Goal: Task Accomplishment & Management: Manage account settings

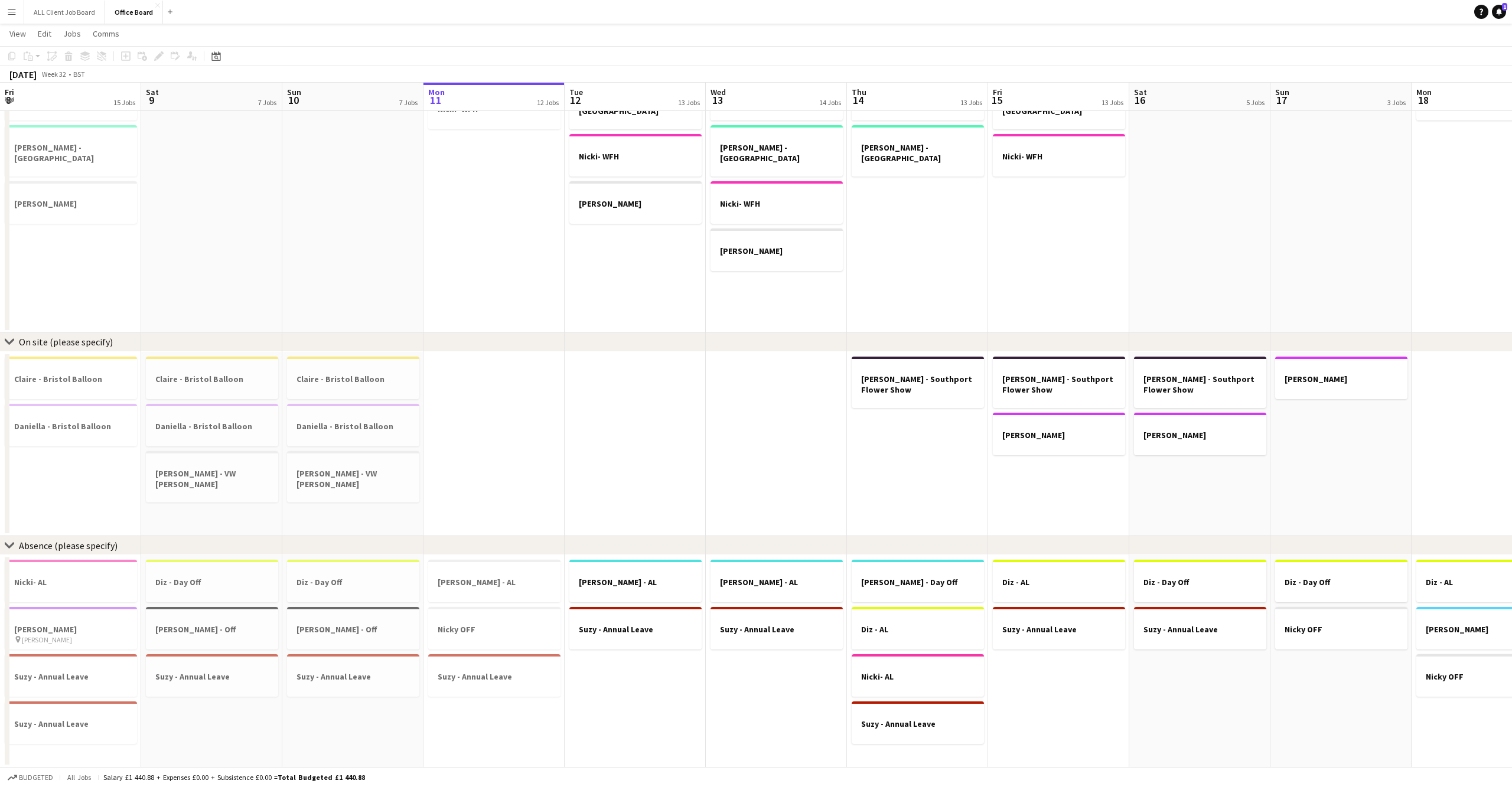
scroll to position [0, 281]
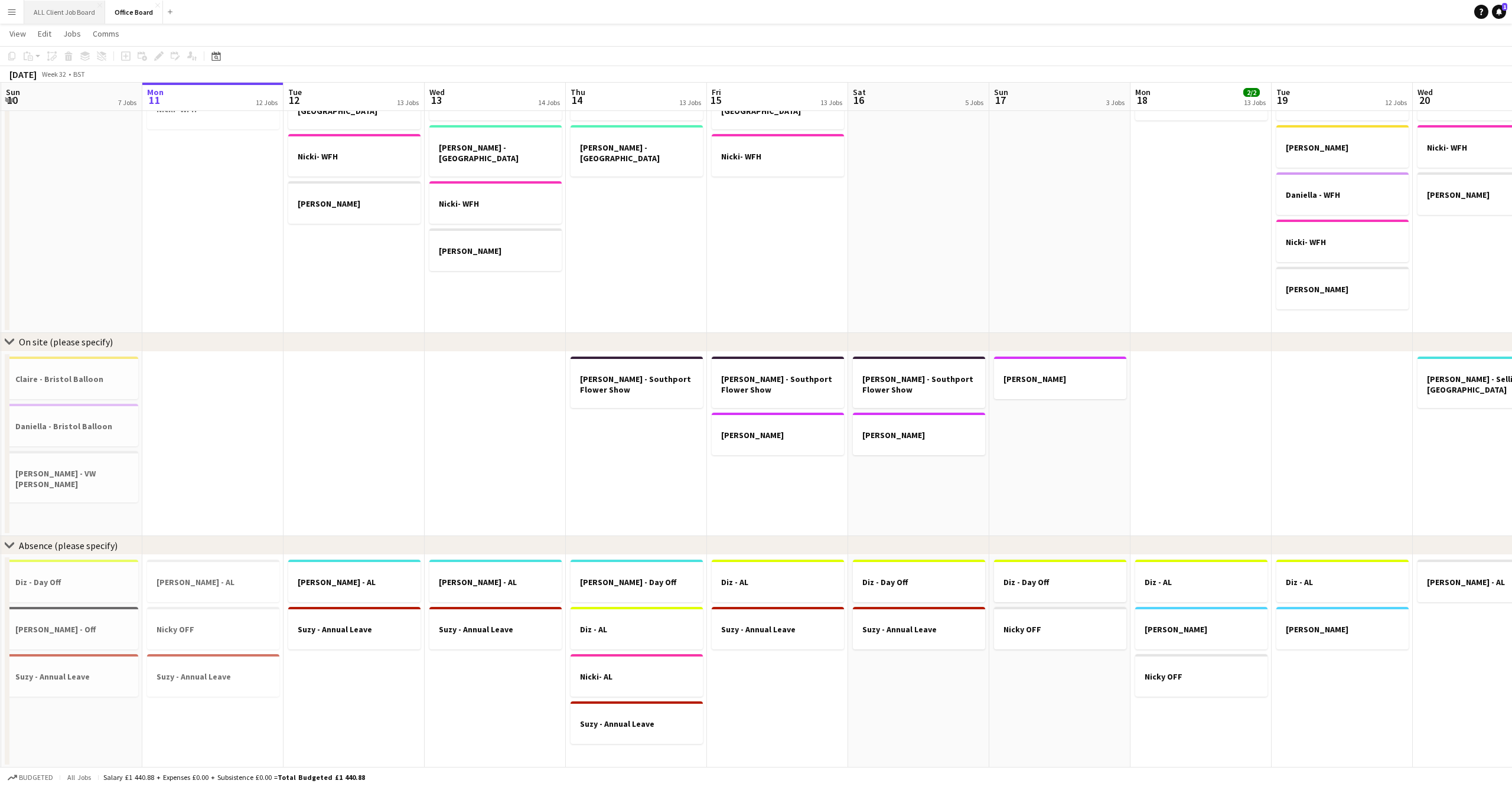
click at [72, 10] on button "ALL Client Job Board Close" at bounding box center [65, 12] width 81 height 23
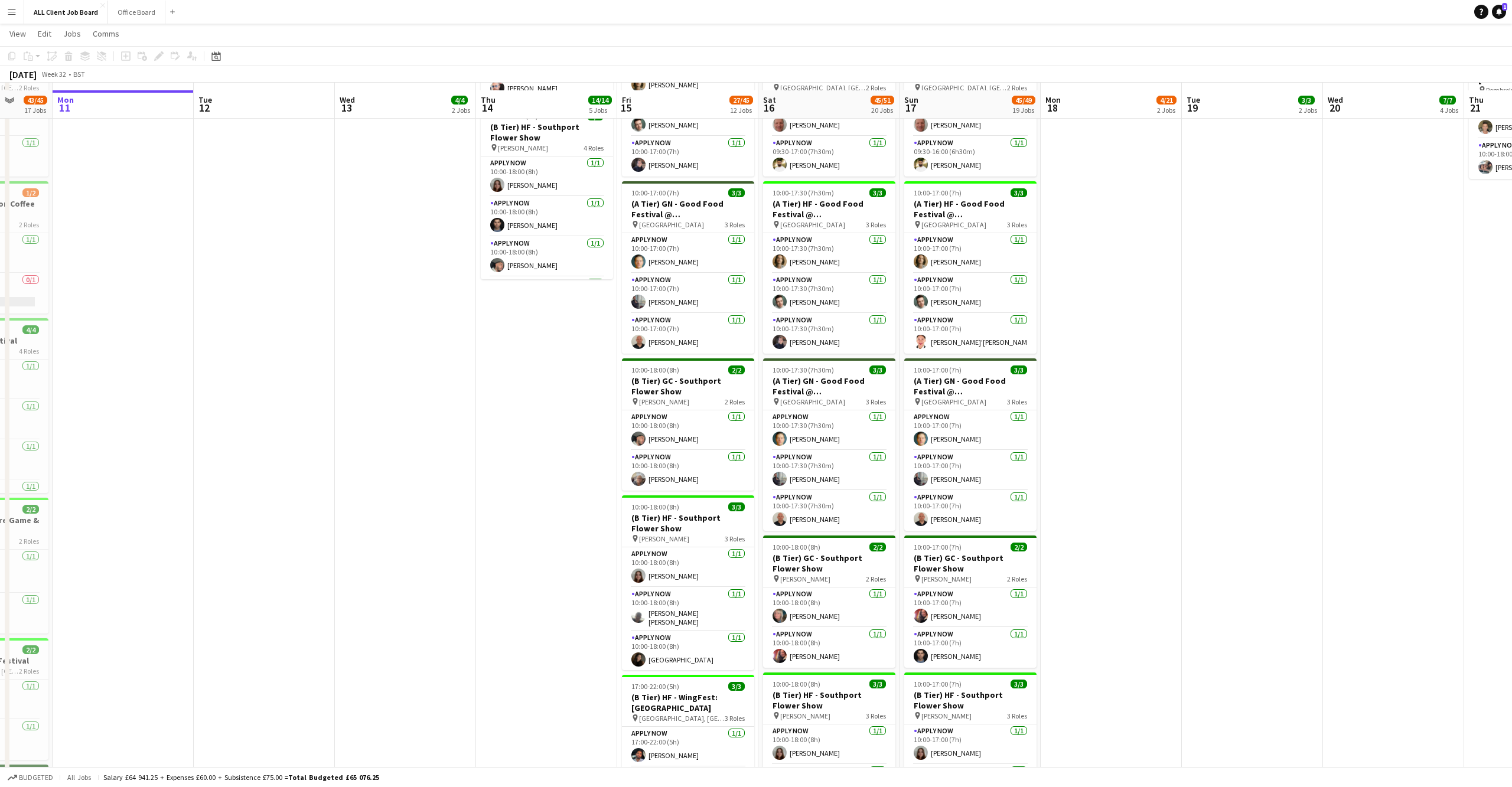
scroll to position [813, 0]
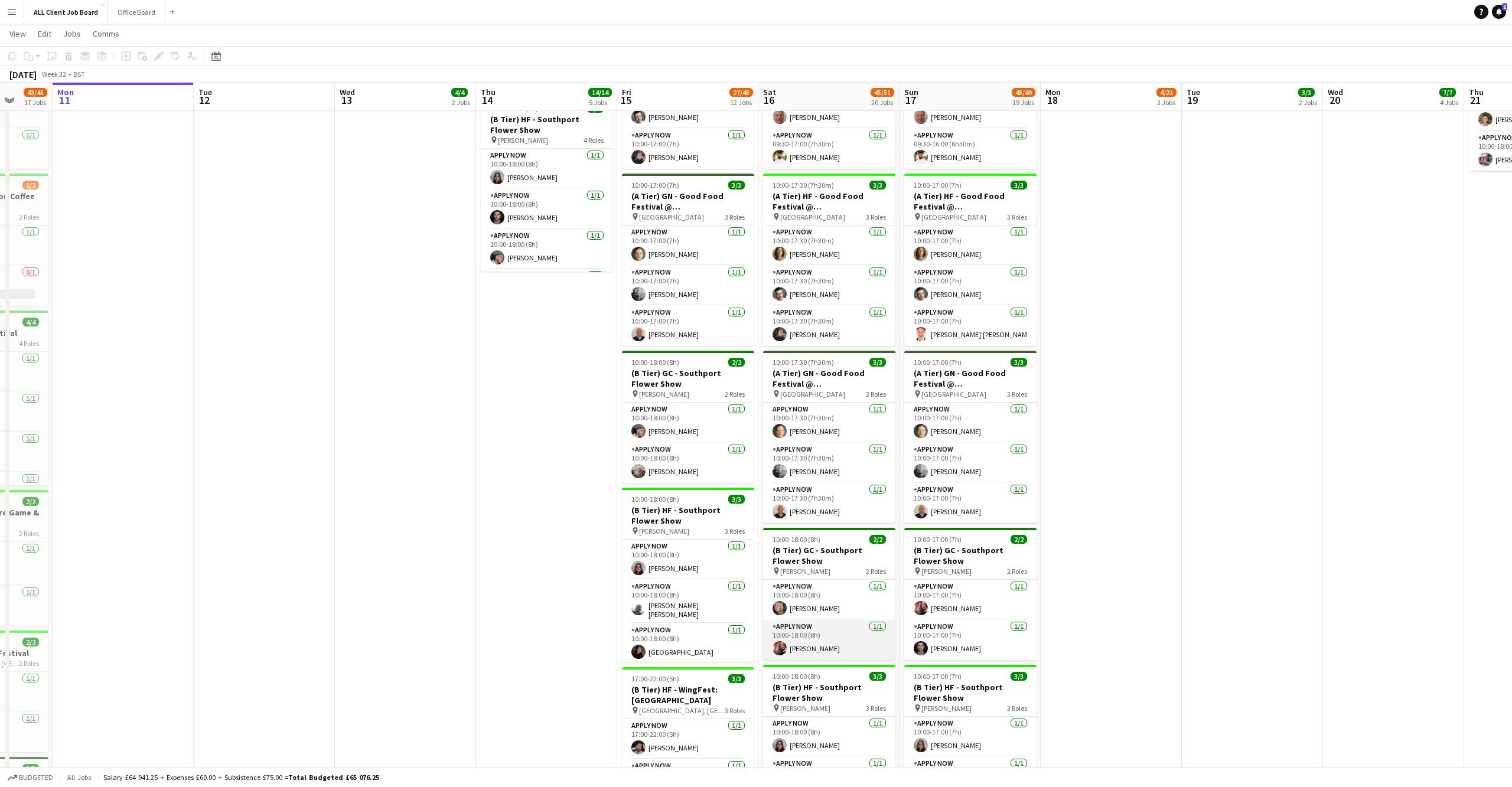
click at [785, 641] on app-user-avatar at bounding box center [780, 648] width 14 height 14
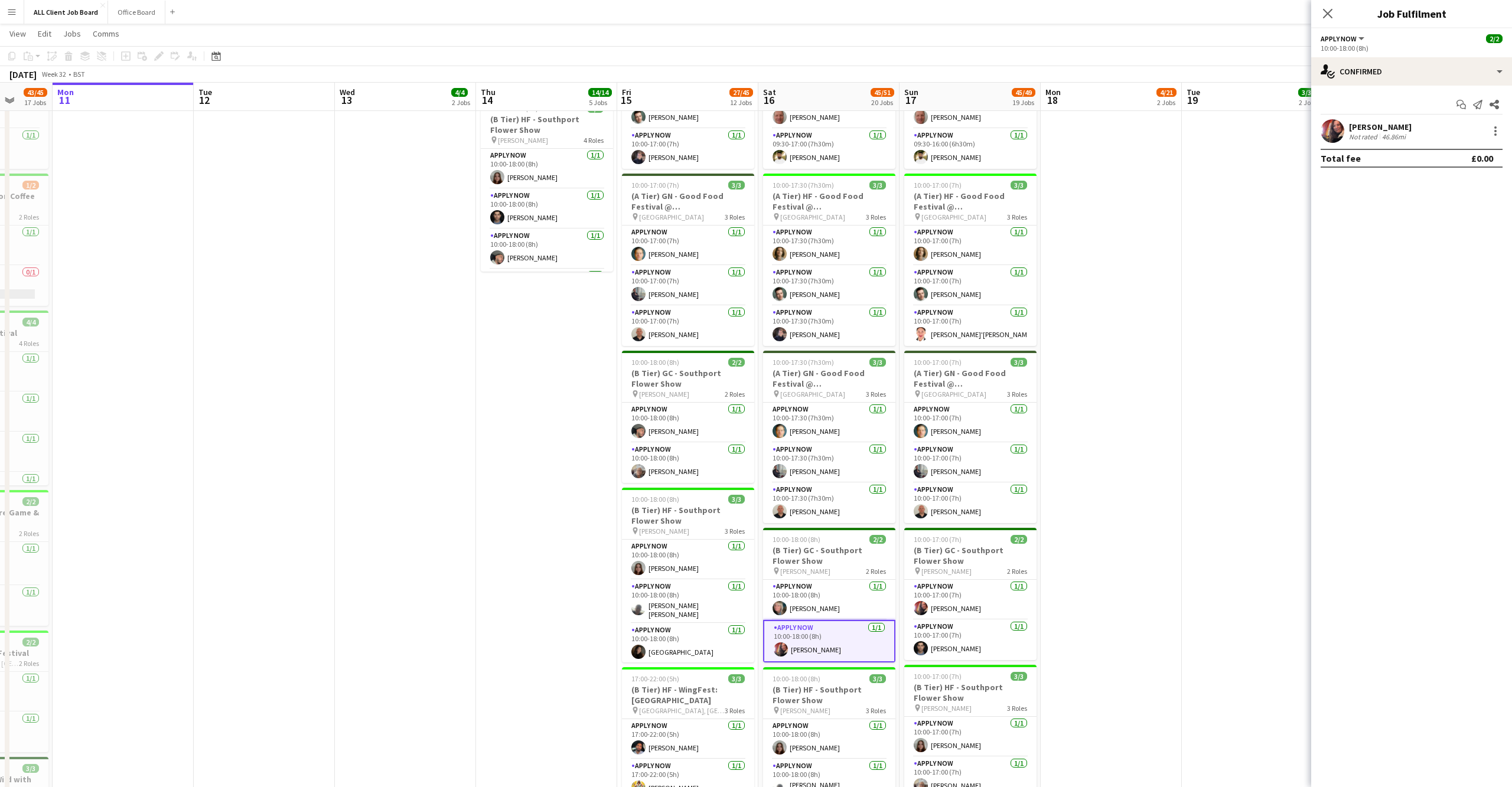
click at [1336, 133] on app-user-avatar at bounding box center [1332, 131] width 24 height 24
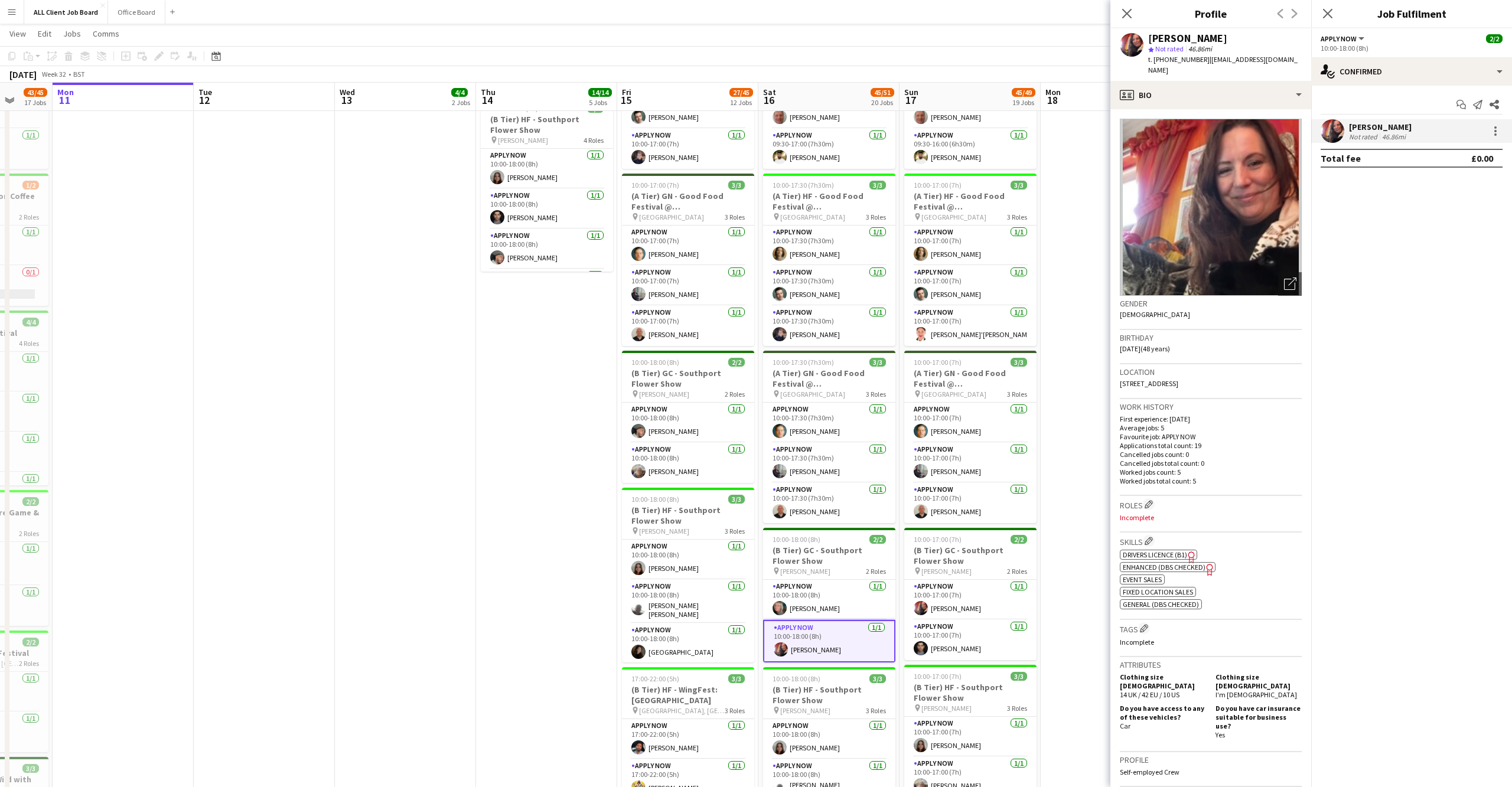
drag, startPoint x: 1128, startPoint y: 9, endPoint x: 1302, endPoint y: 12, distance: 174.0
click at [1130, 9] on icon "Close pop-in" at bounding box center [1127, 13] width 10 height 10
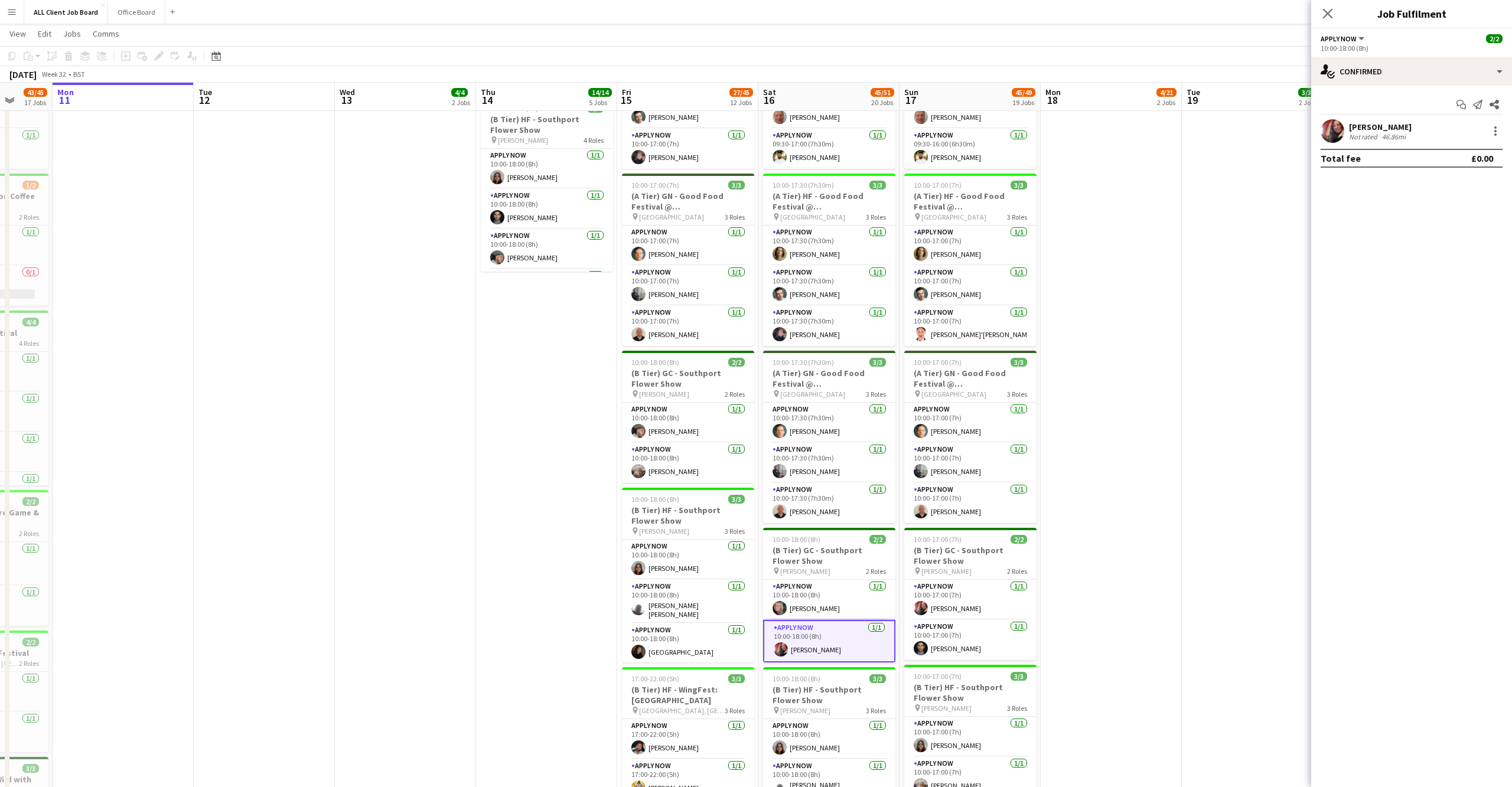
drag, startPoint x: 1331, startPoint y: 15, endPoint x: 1316, endPoint y: 32, distance: 22.7
click at [1331, 15] on icon "Close pop-in" at bounding box center [1327, 13] width 10 height 10
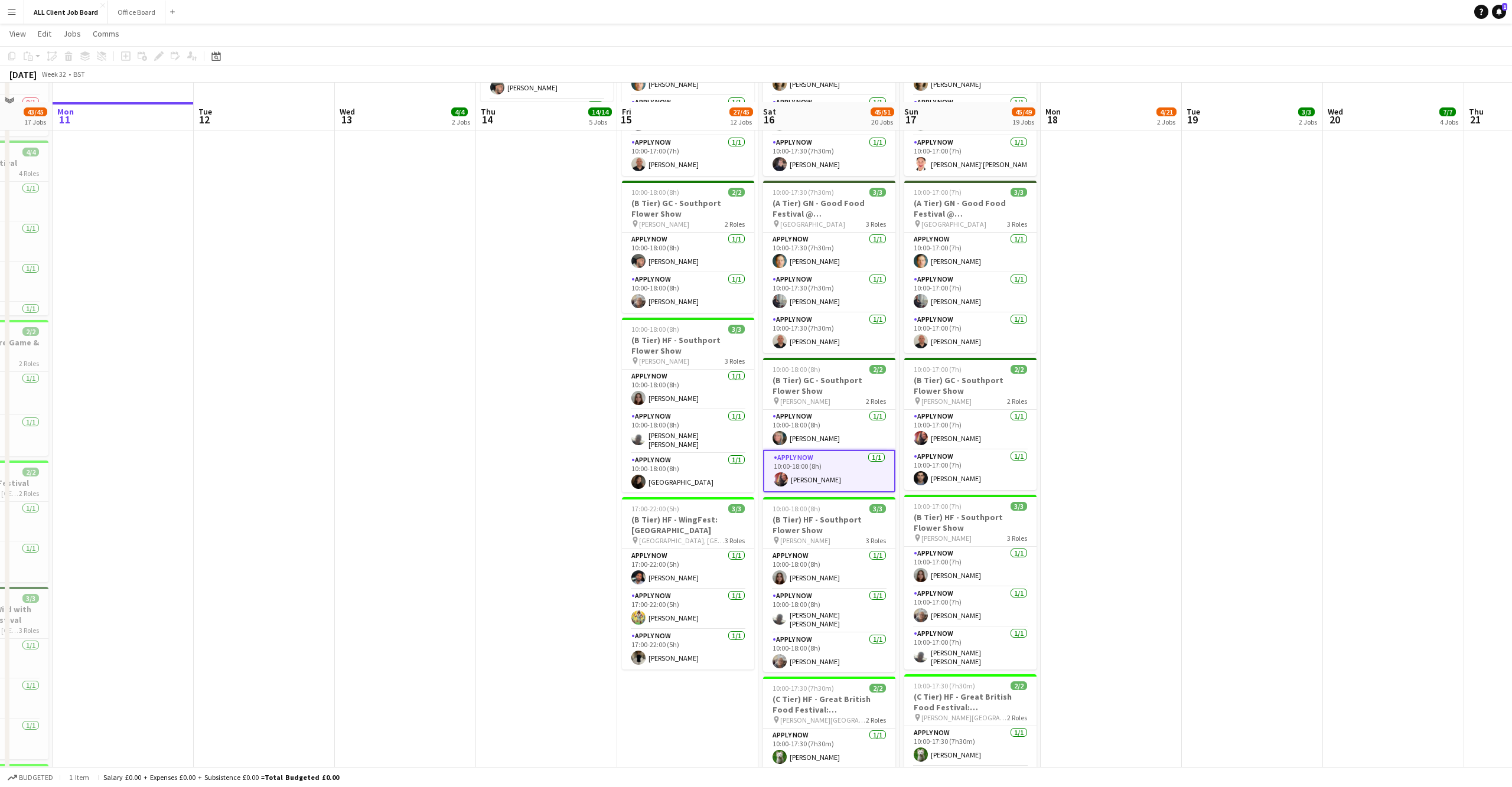
scroll to position [1020, 0]
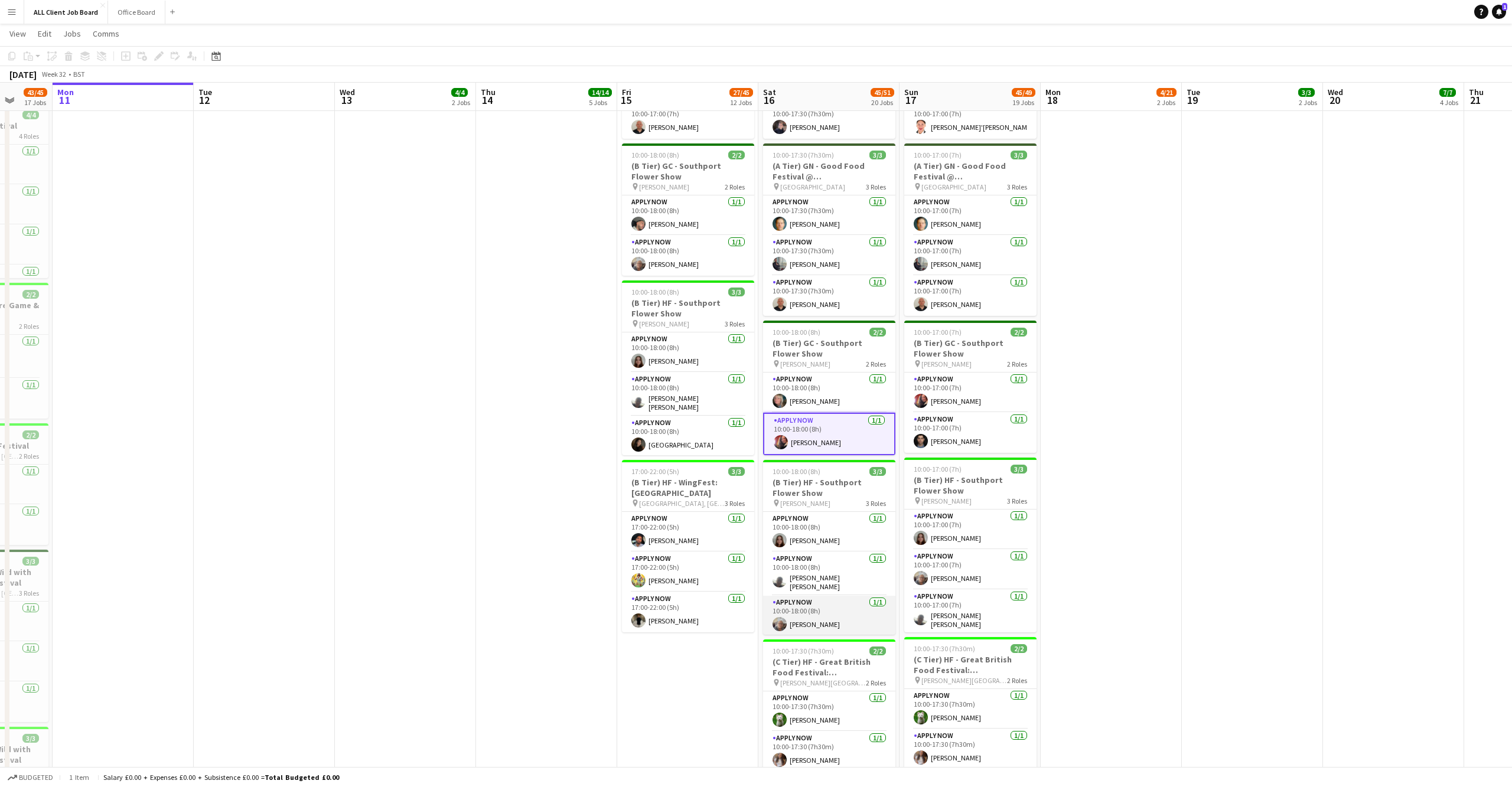
click at [778, 617] on app-user-avatar at bounding box center [780, 624] width 14 height 14
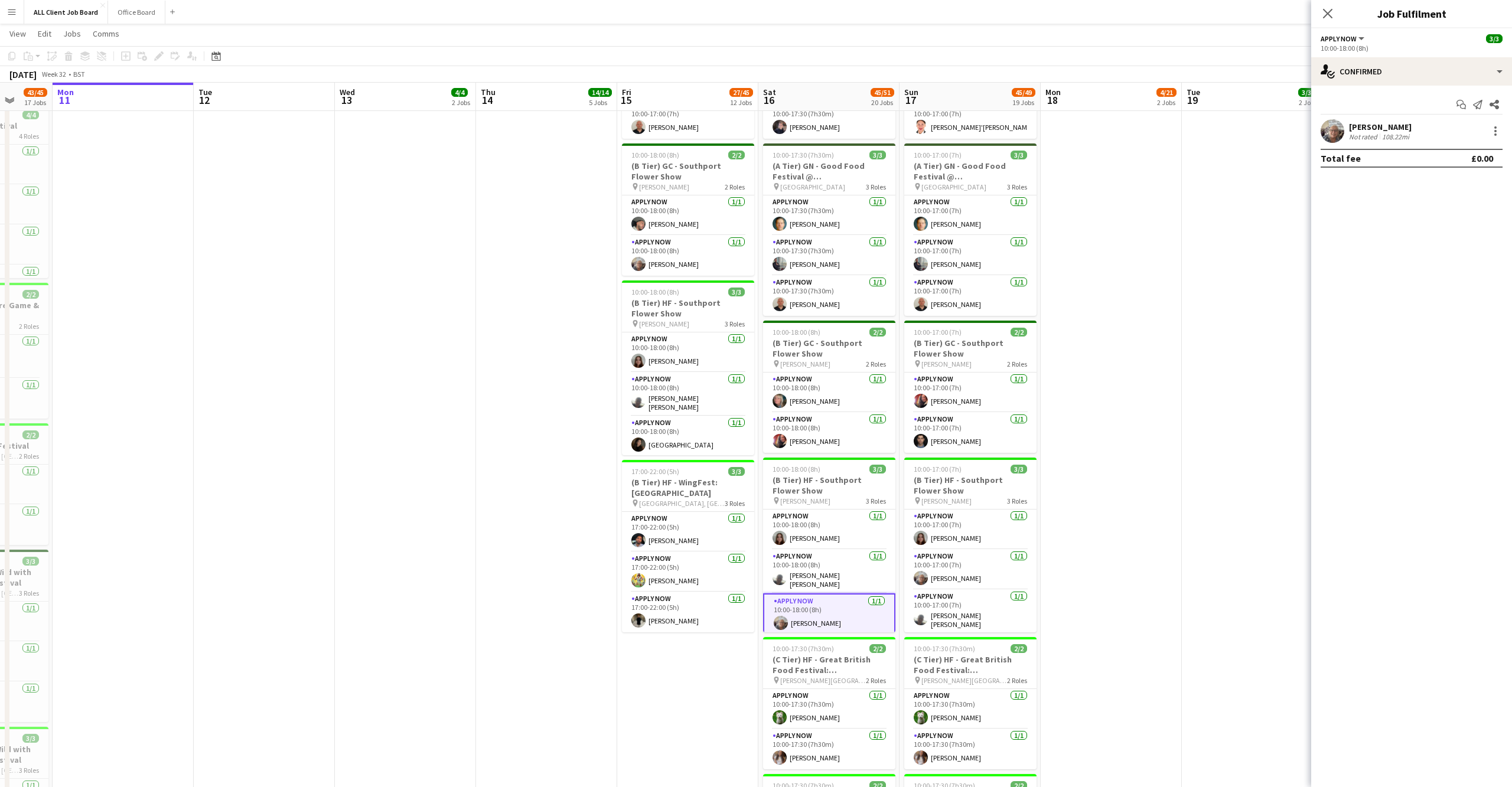
click at [1341, 128] on app-user-avatar at bounding box center [1332, 131] width 24 height 24
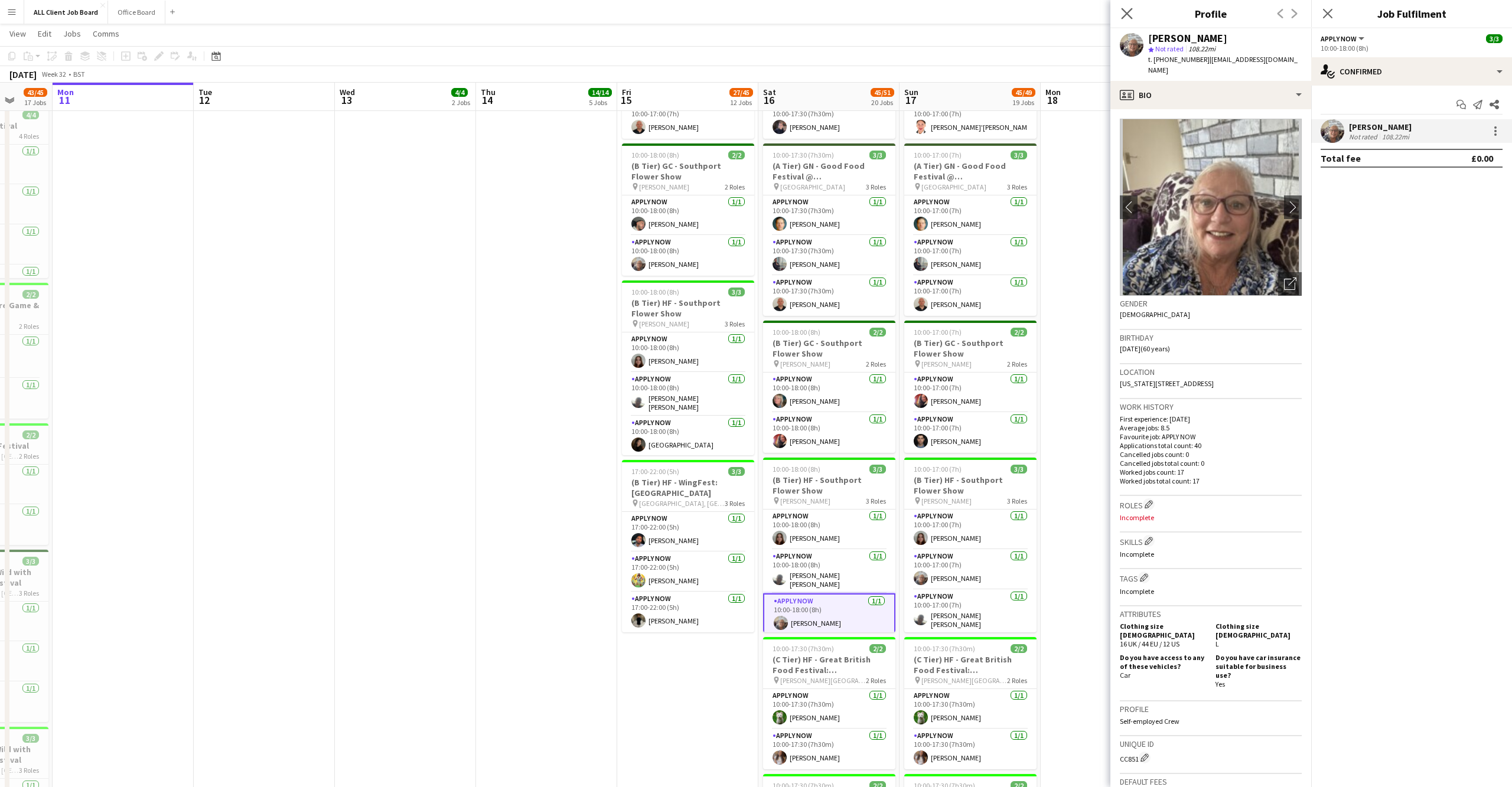
click at [1126, 8] on app-icon "Close pop-in" at bounding box center [1127, 13] width 17 height 17
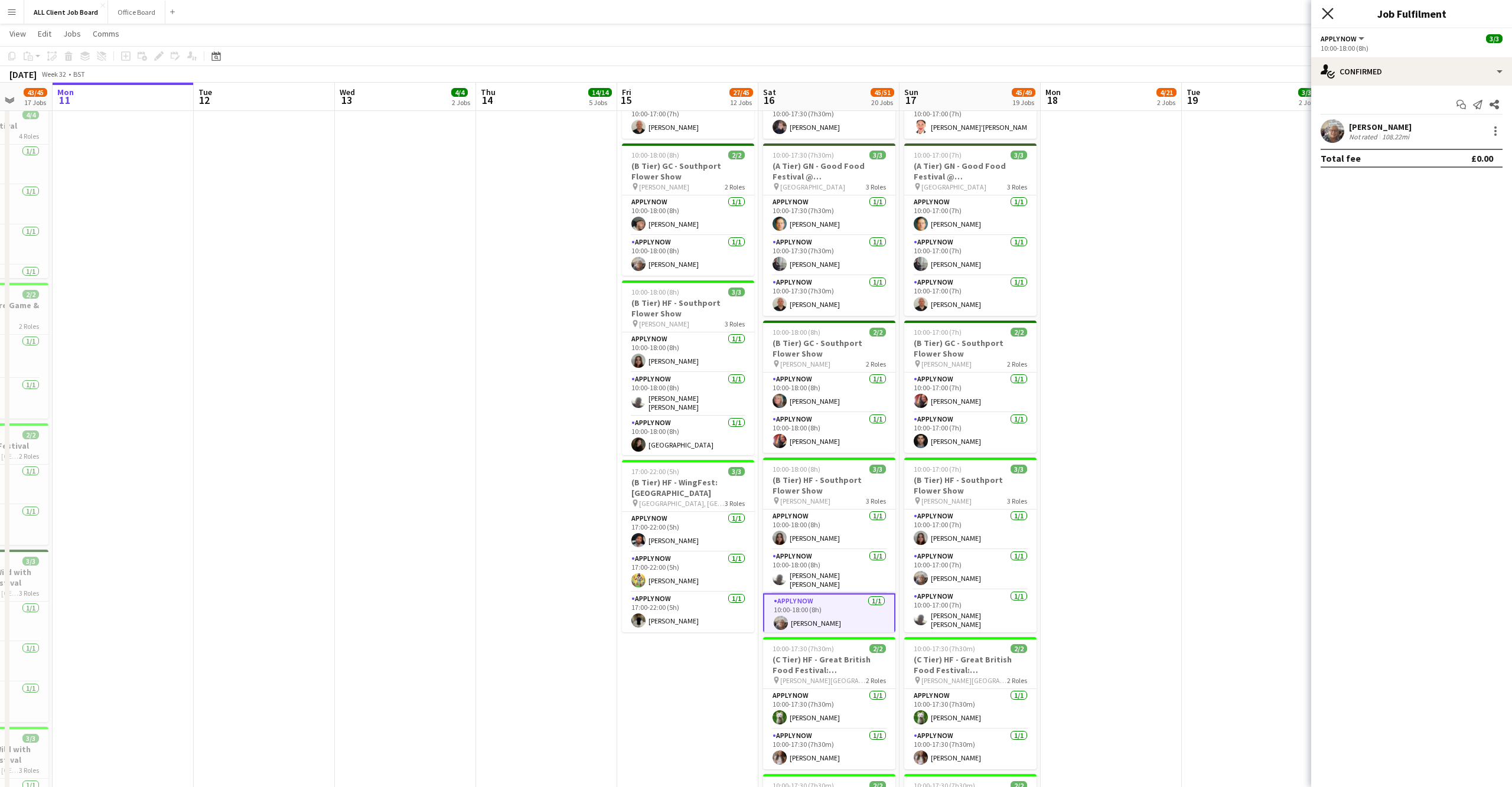
click at [1324, 17] on icon "Close pop-in" at bounding box center [1327, 13] width 12 height 12
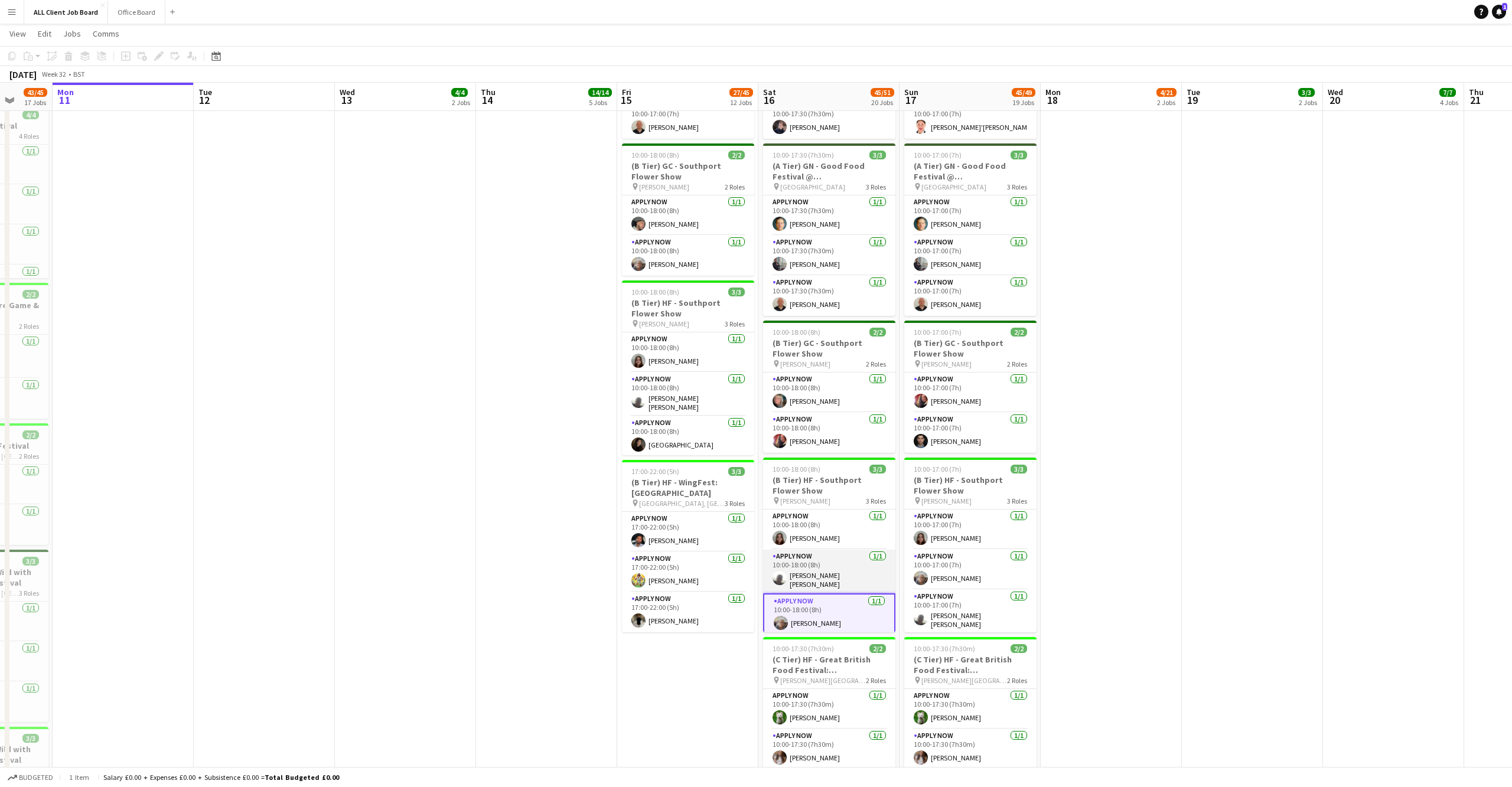
click at [781, 571] on app-user-avatar at bounding box center [780, 578] width 14 height 14
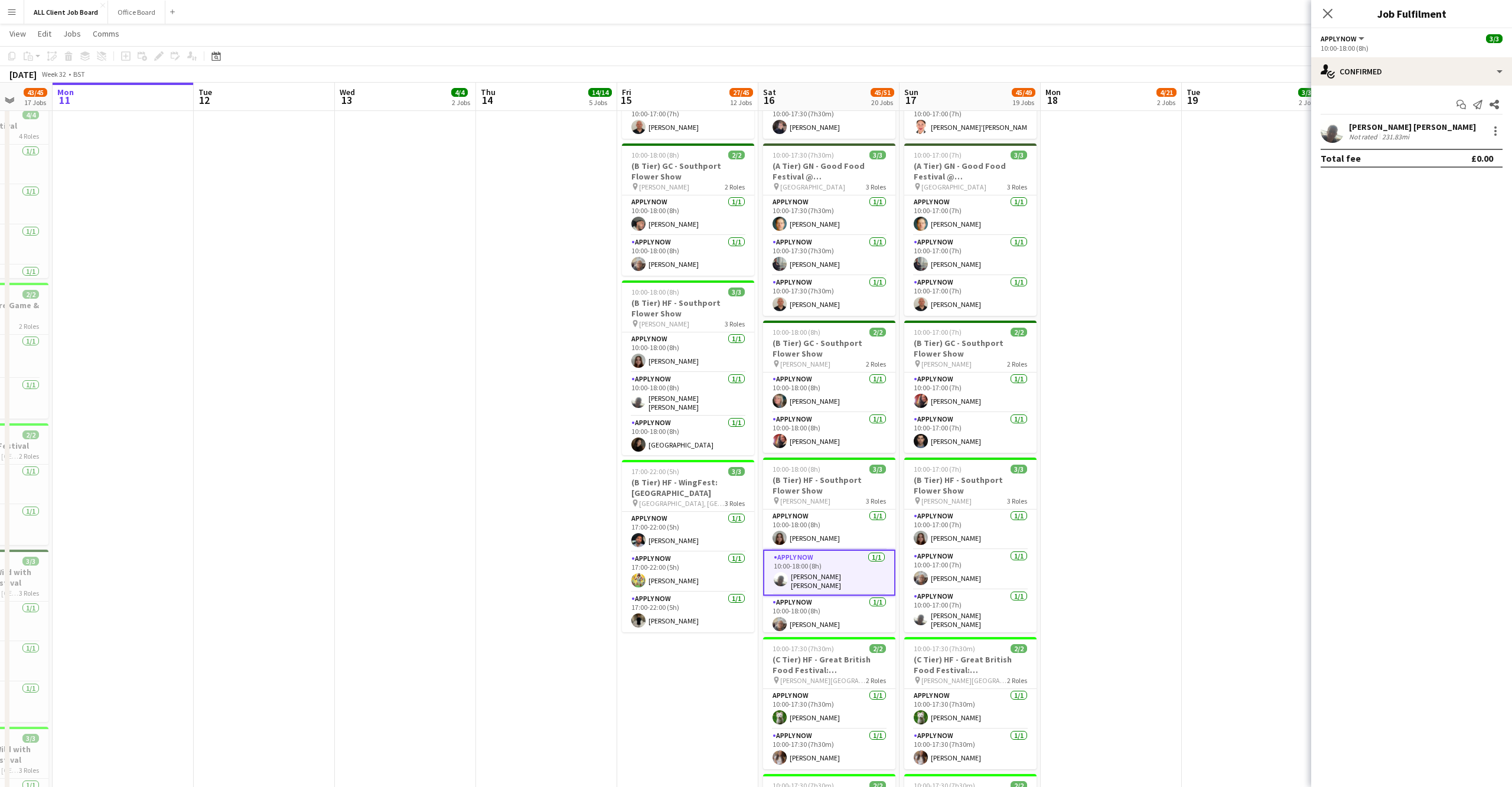
click at [1334, 137] on app-user-avatar at bounding box center [1332, 131] width 24 height 24
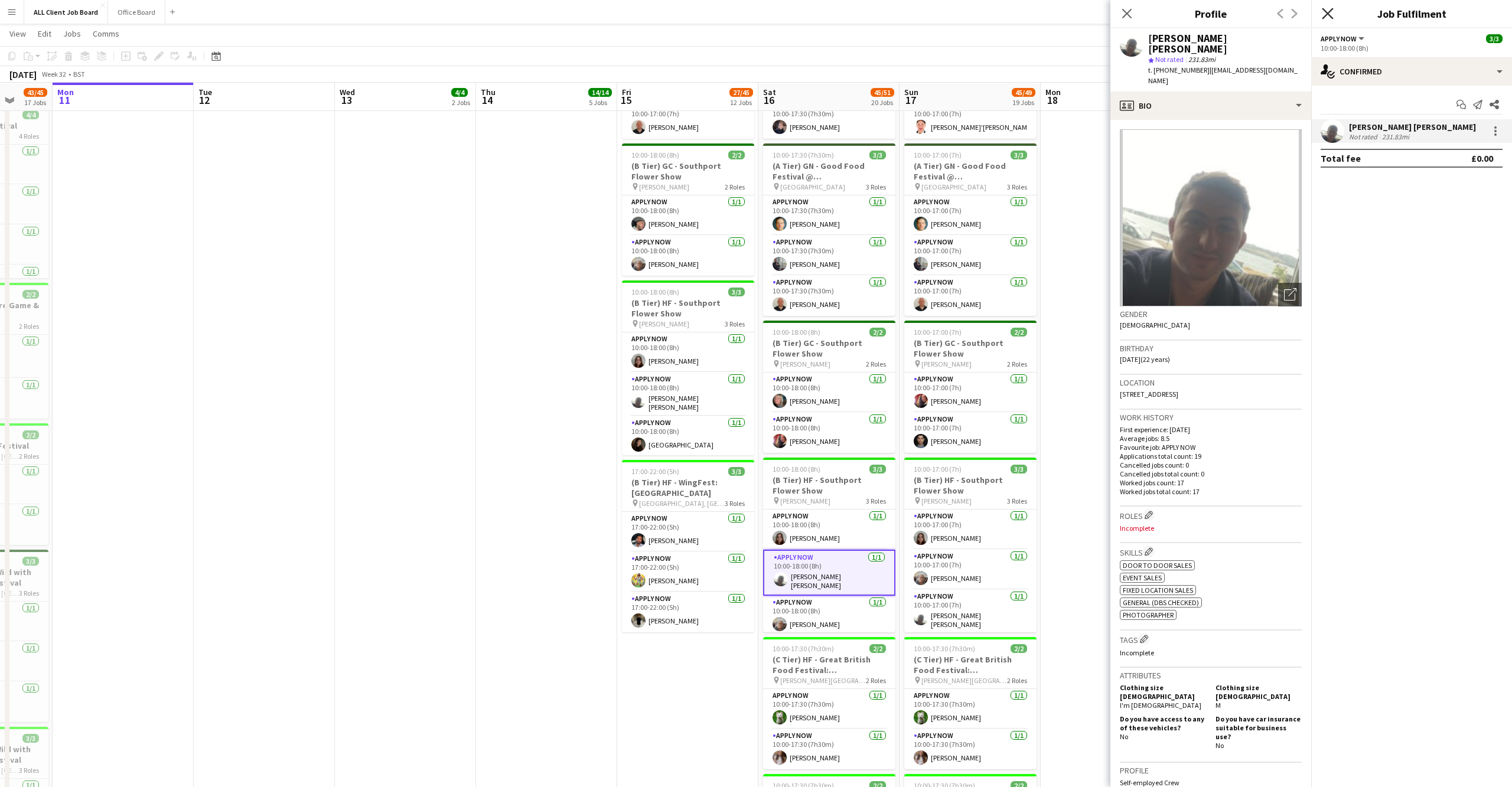
click at [1330, 14] on icon "Close pop-in" at bounding box center [1327, 13] width 12 height 12
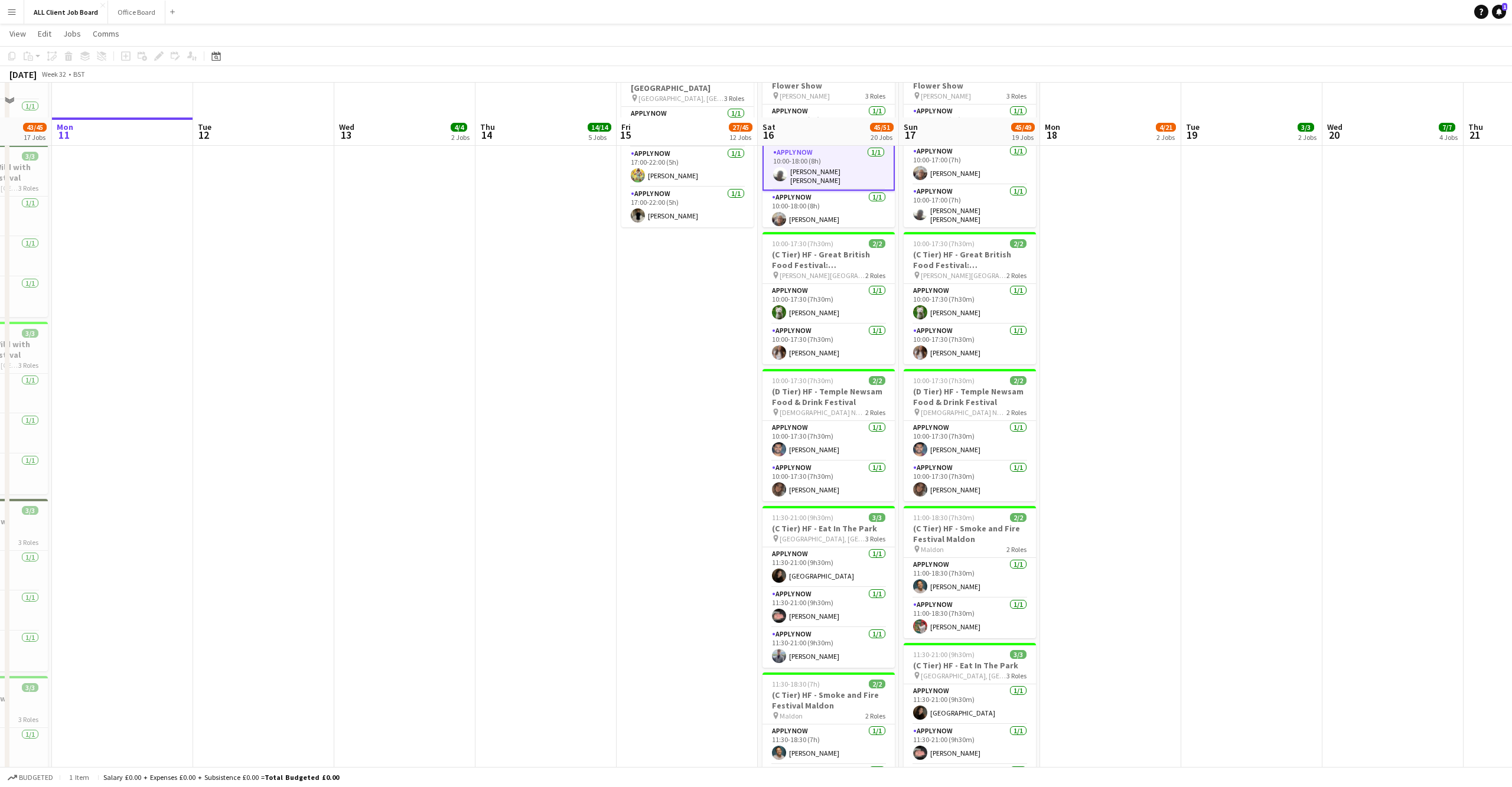
scroll to position [1580, 0]
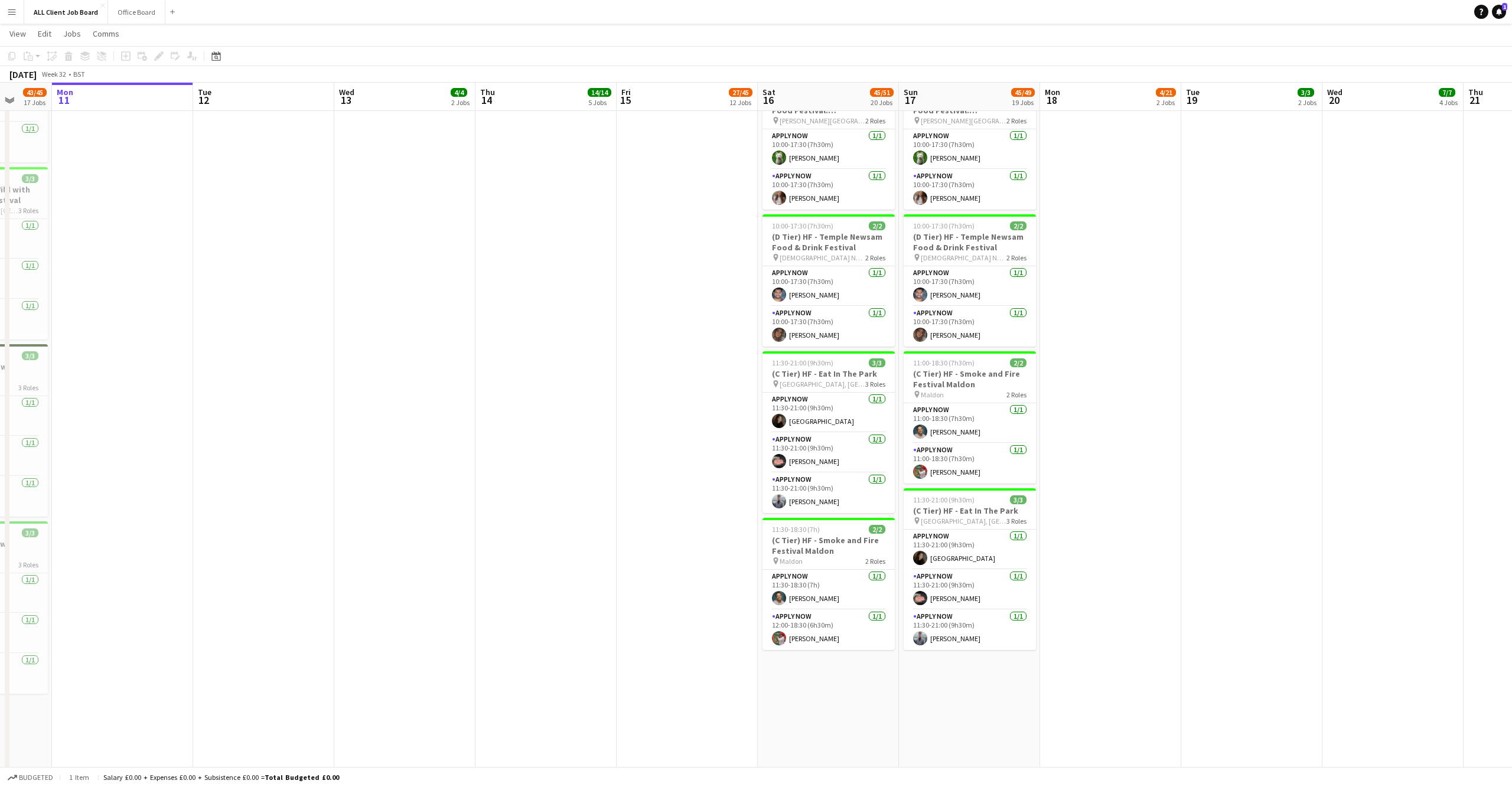
drag, startPoint x: 777, startPoint y: 405, endPoint x: 1374, endPoint y: 253, distance: 616.0
click at [777, 414] on app-user-avatar at bounding box center [779, 421] width 14 height 14
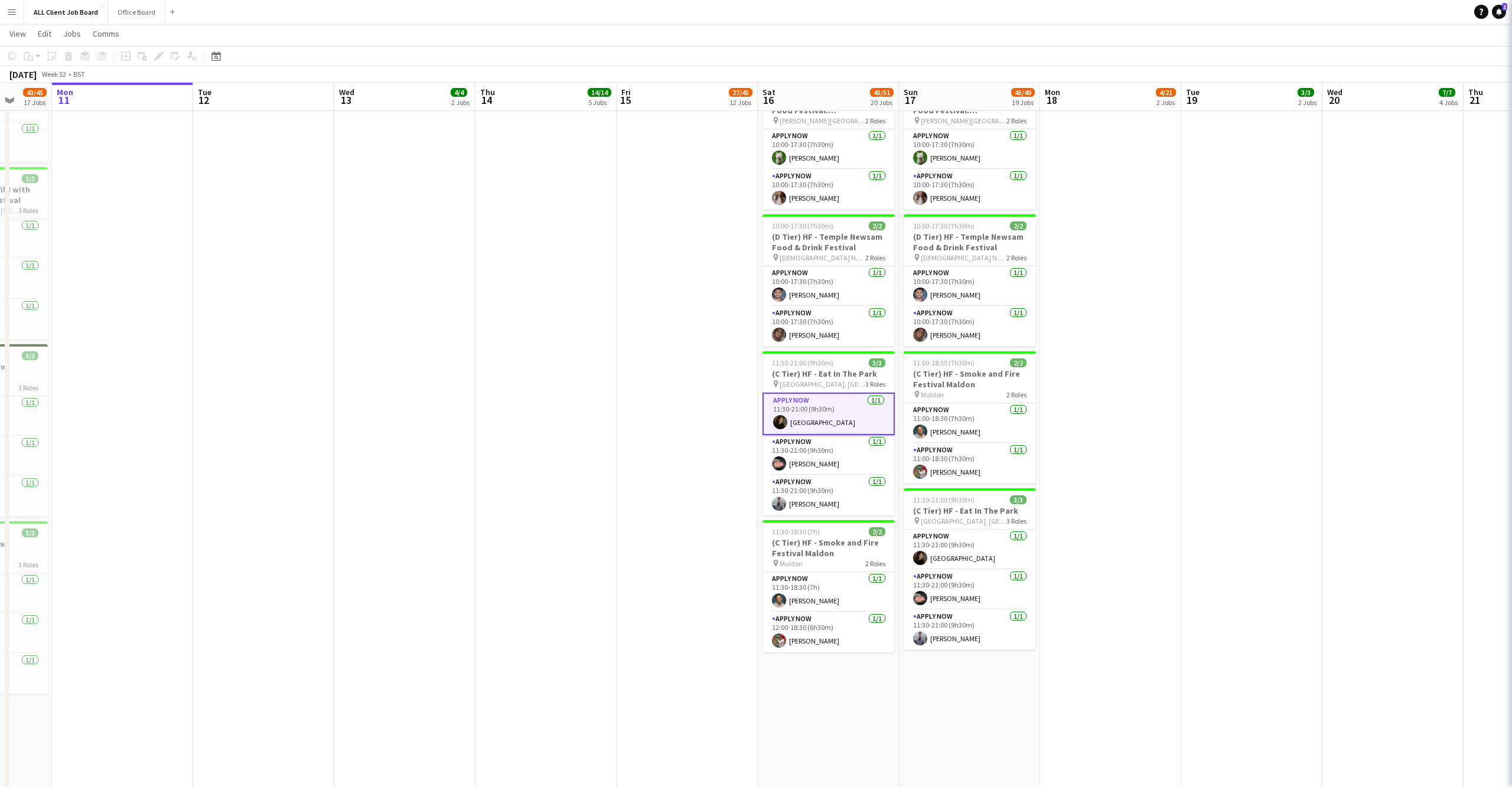
scroll to position [0, 371]
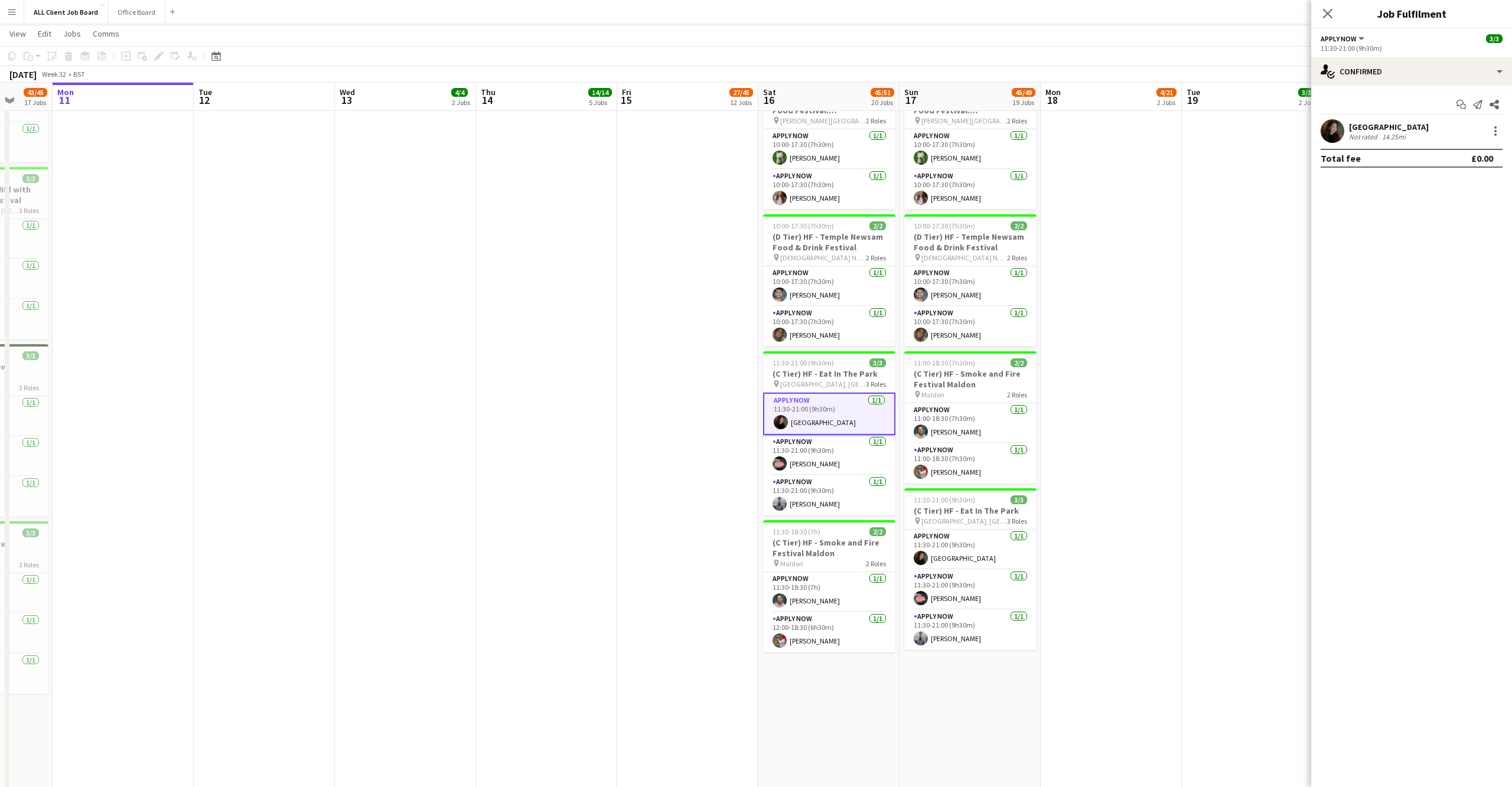
click at [1341, 135] on app-user-avatar at bounding box center [1332, 131] width 24 height 24
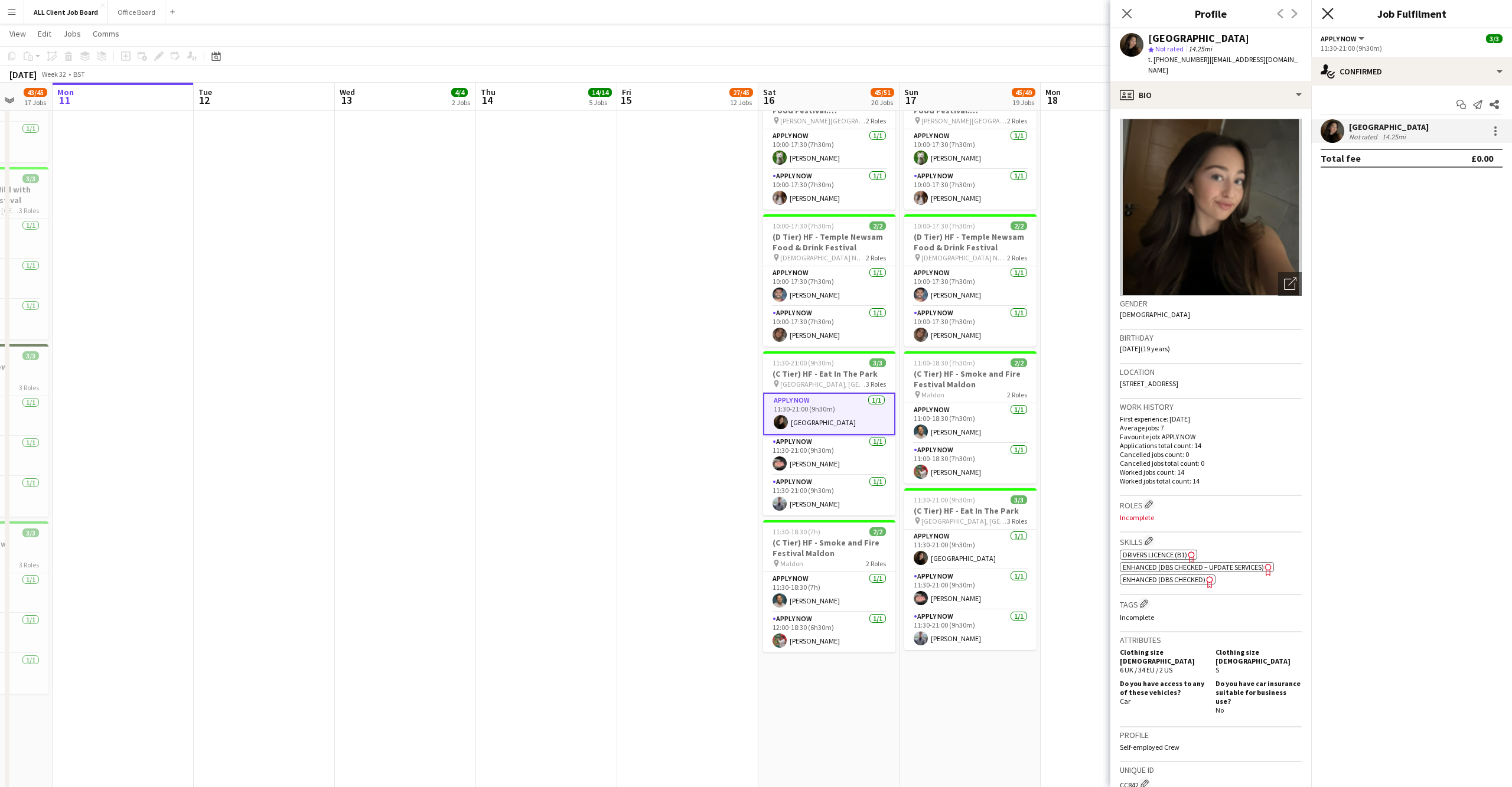
click at [1324, 12] on icon "Close pop-in" at bounding box center [1327, 13] width 12 height 12
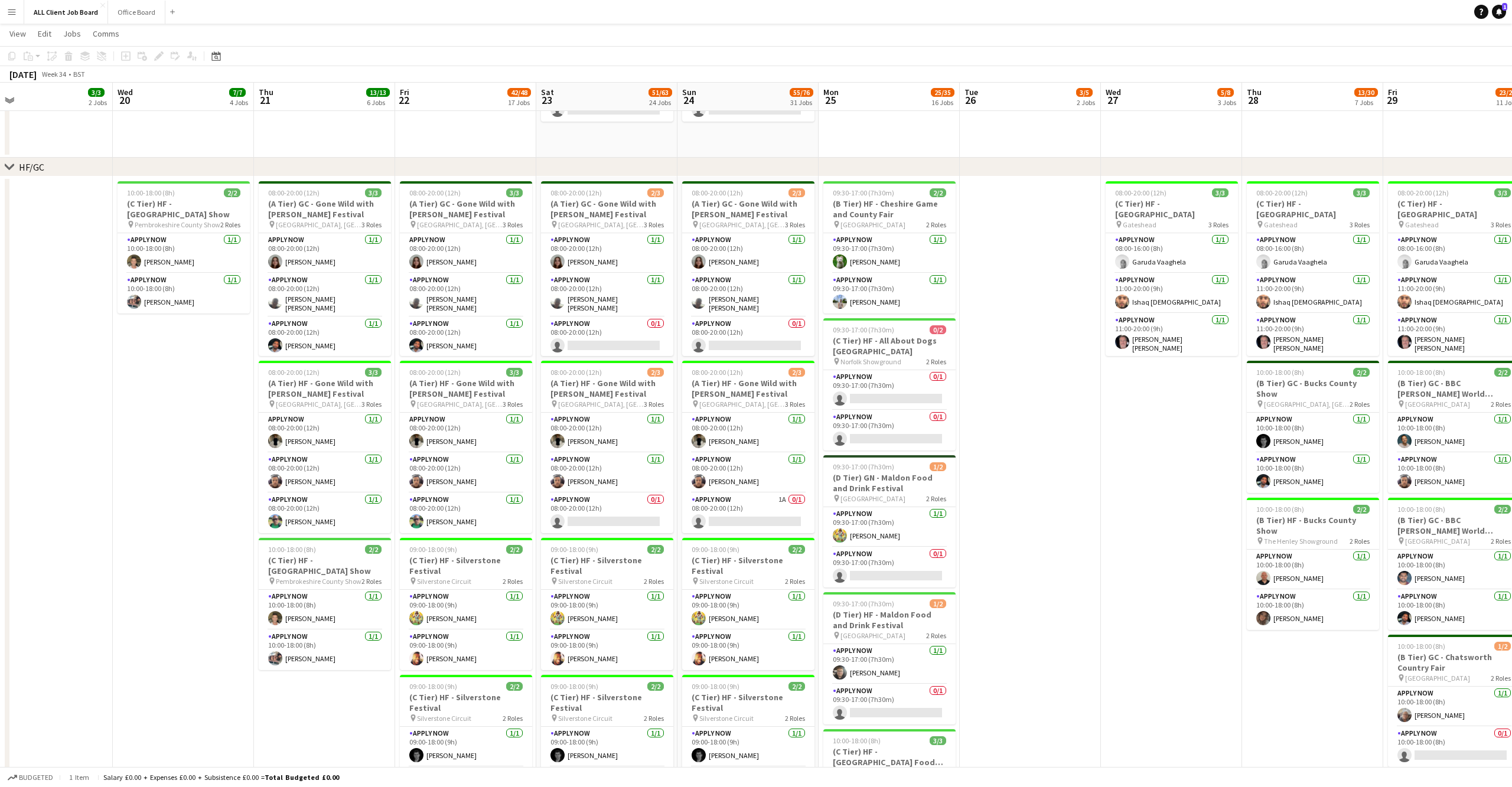
scroll to position [314, 0]
click at [272, 258] on app-user-avatar at bounding box center [275, 261] width 14 height 14
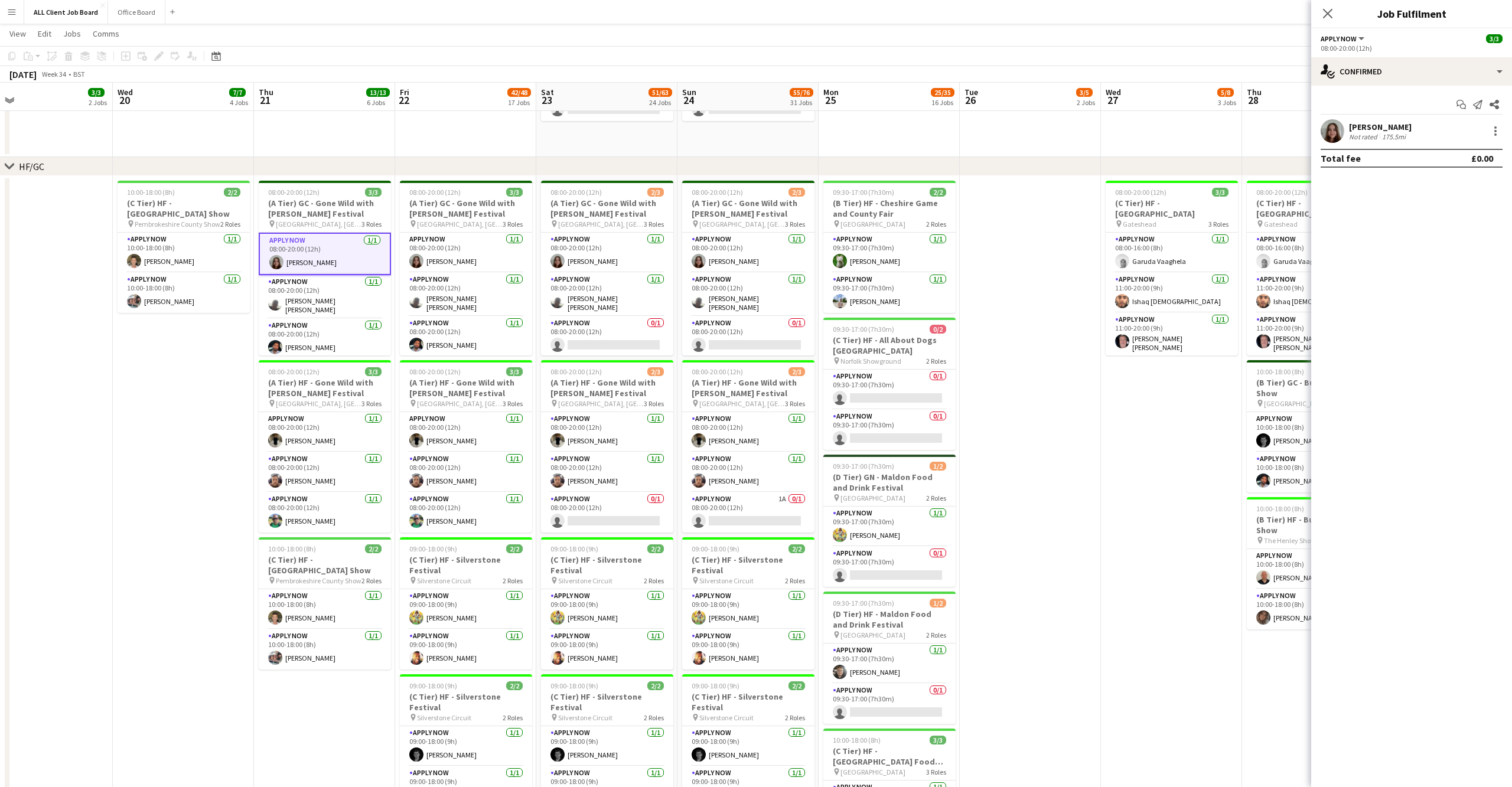
click at [1331, 133] on app-user-avatar at bounding box center [1332, 131] width 24 height 24
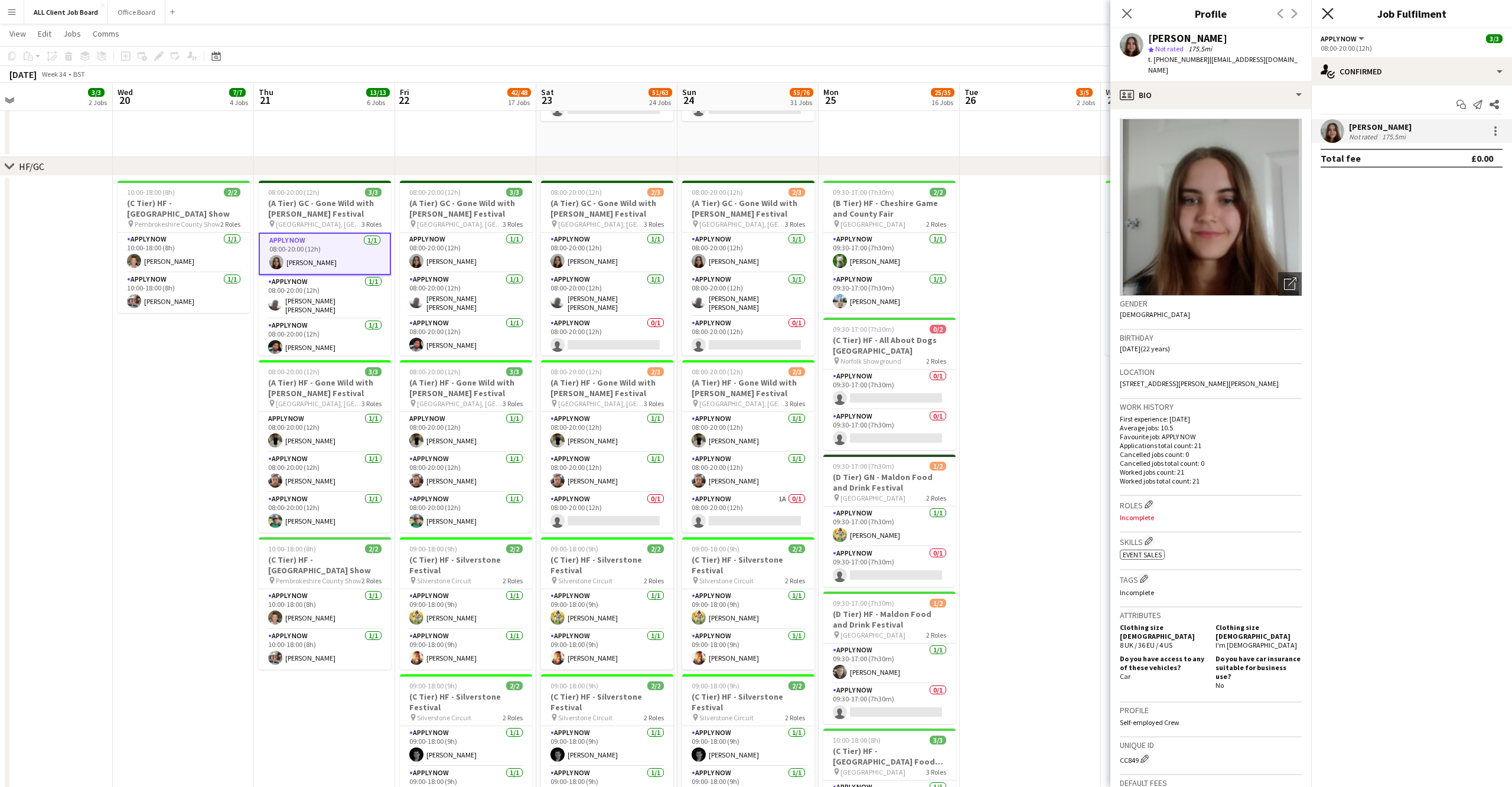
click at [1327, 11] on icon "Close pop-in" at bounding box center [1327, 13] width 12 height 12
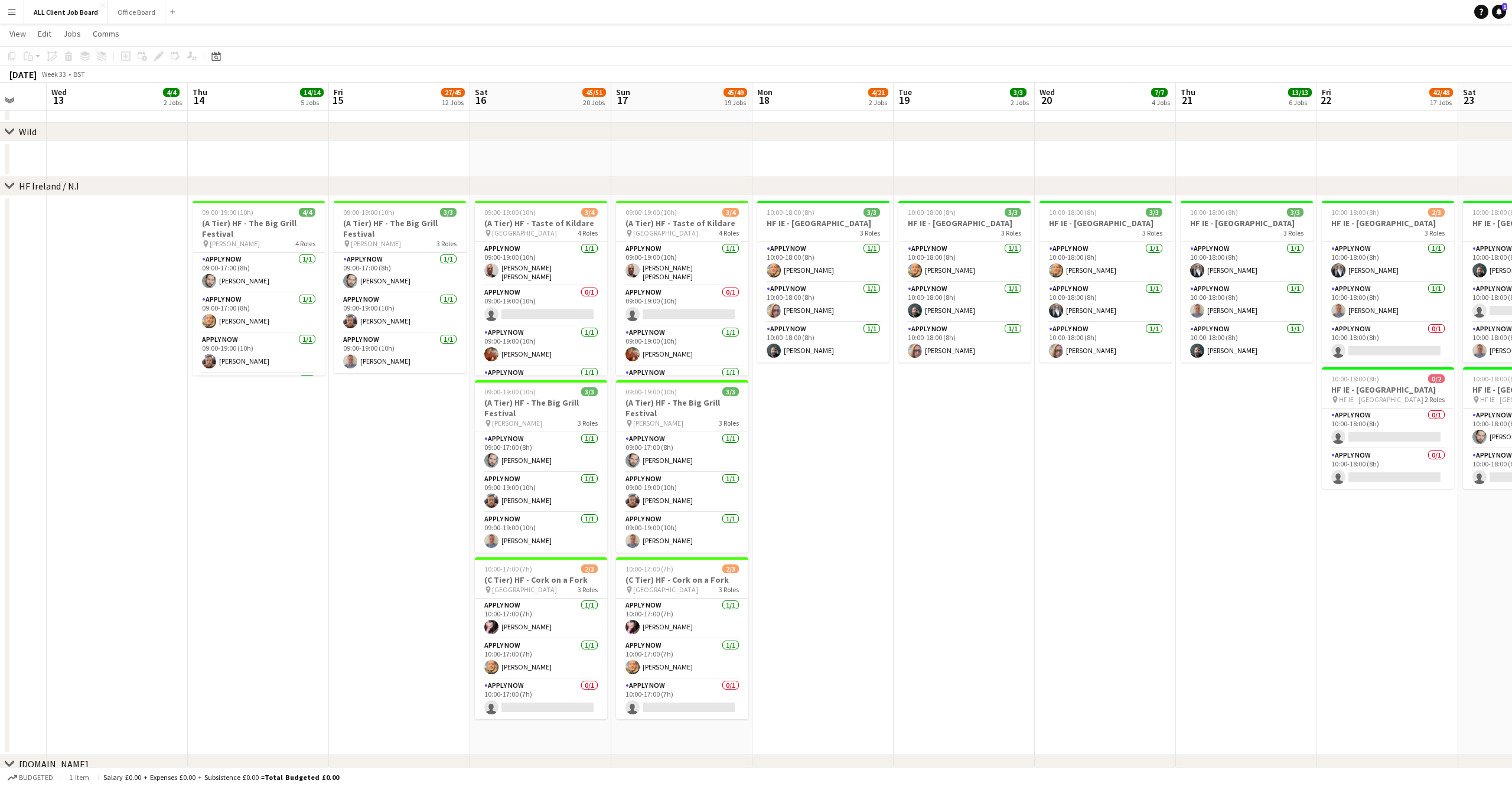
scroll to position [0, 331]
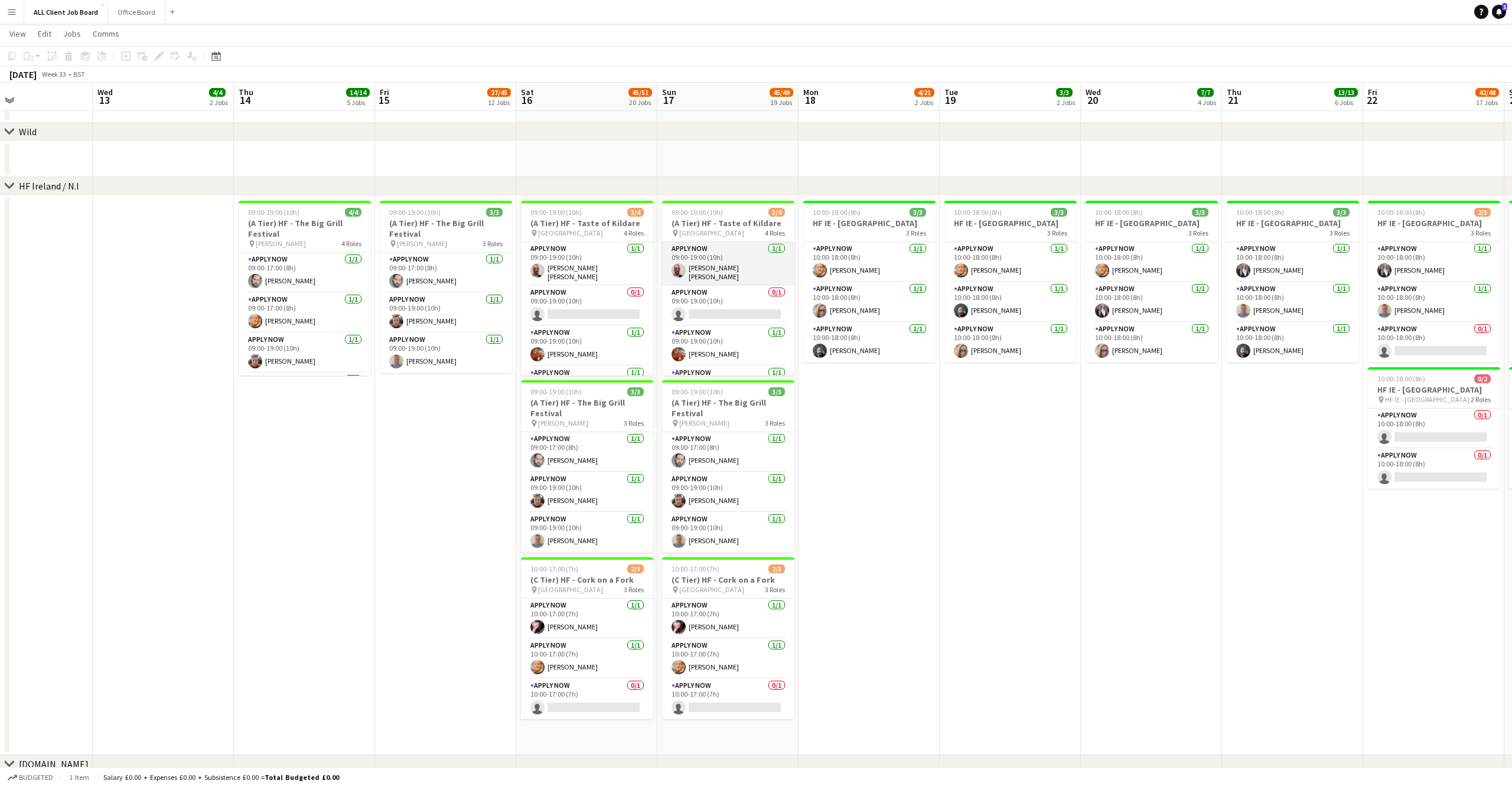
click at [679, 267] on app-user-avatar at bounding box center [678, 270] width 14 height 14
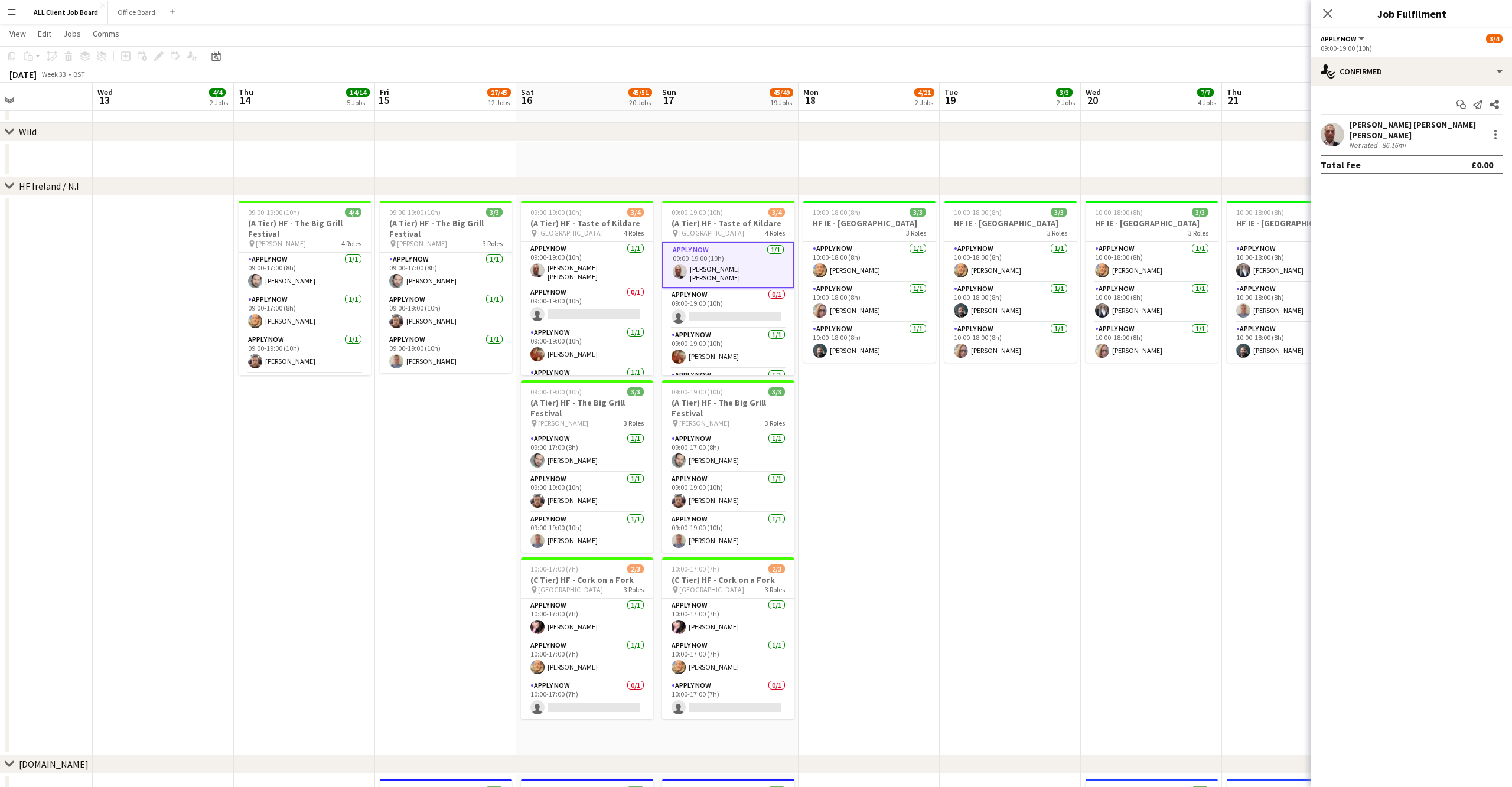
click at [1330, 127] on app-user-avatar at bounding box center [1332, 134] width 24 height 24
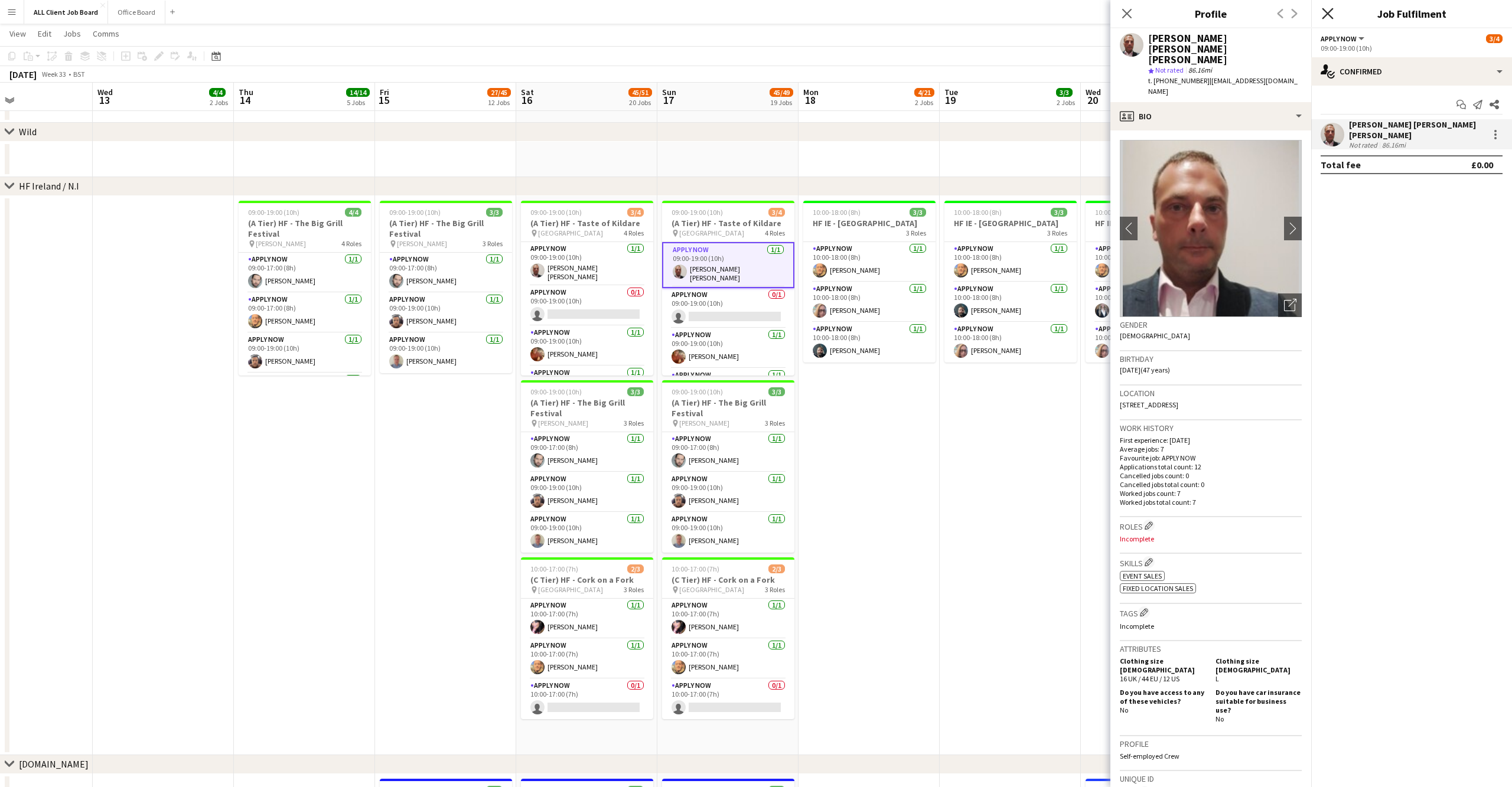
click at [1331, 15] on icon "Close pop-in" at bounding box center [1327, 13] width 12 height 12
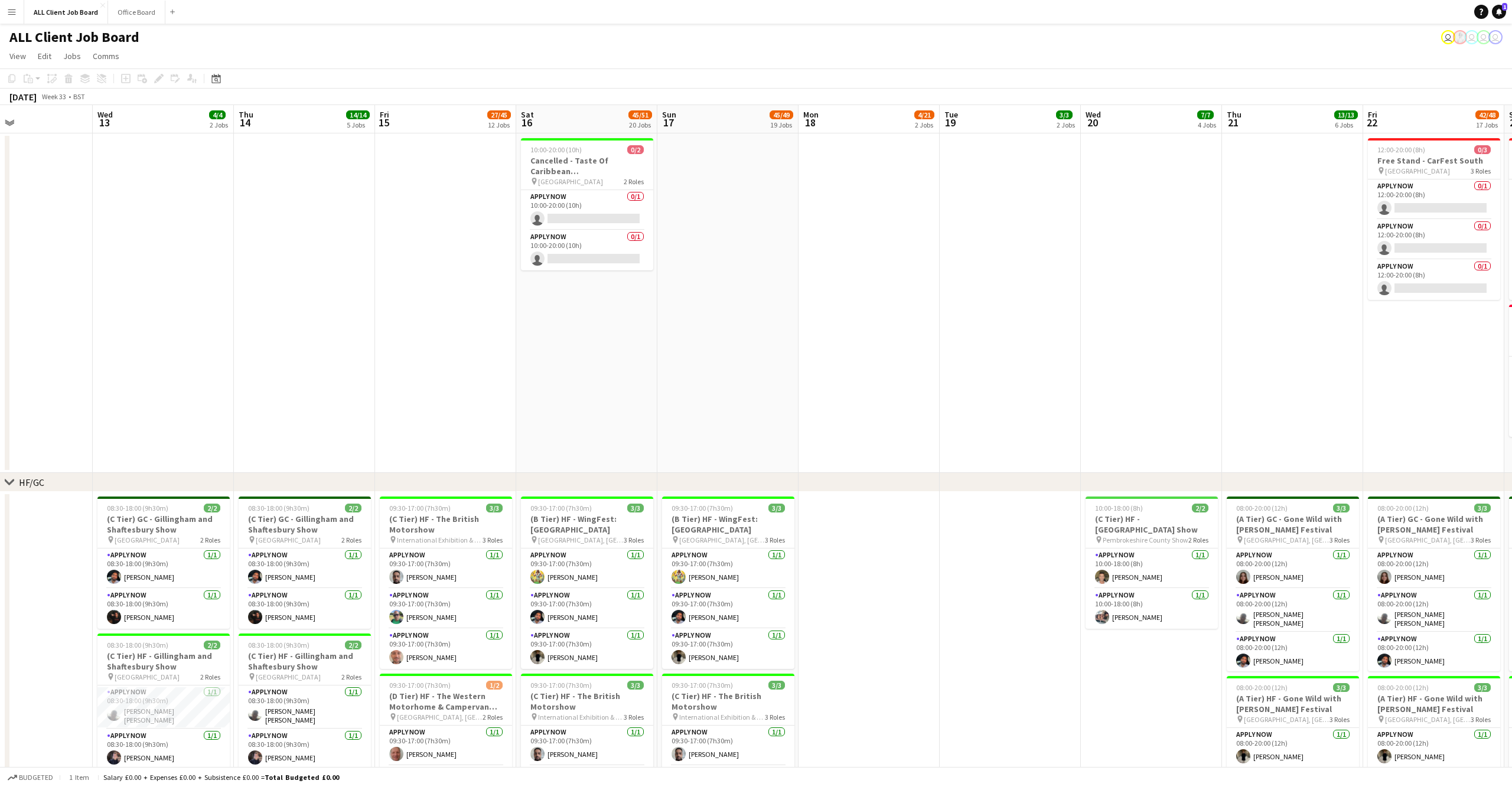
scroll to position [0, 0]
